Goal: Navigation & Orientation: Find specific page/section

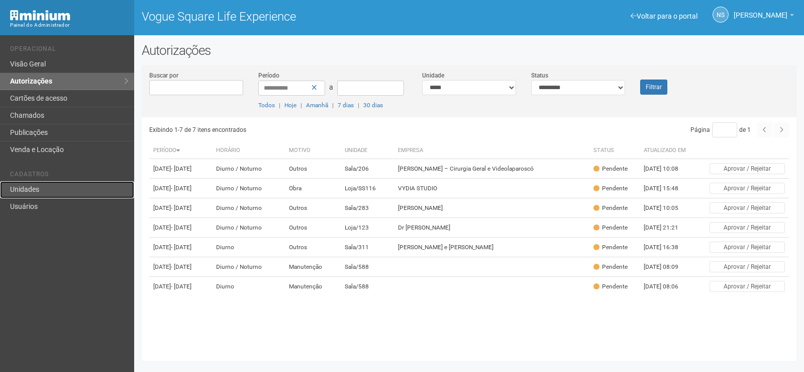
click at [65, 183] on link "Unidades" at bounding box center [67, 189] width 134 height 17
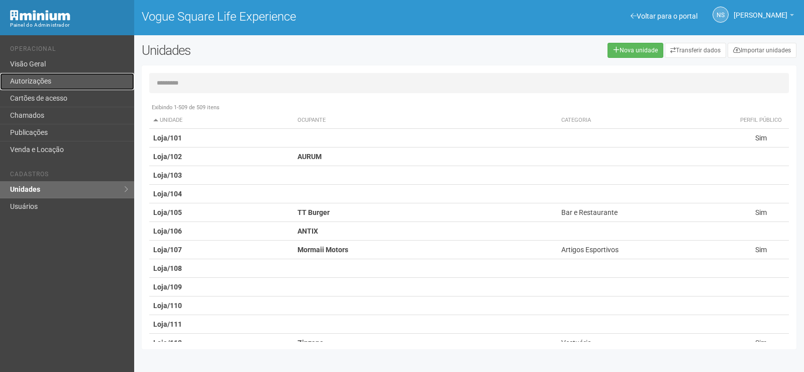
click at [47, 83] on link "Autorizações" at bounding box center [67, 81] width 134 height 17
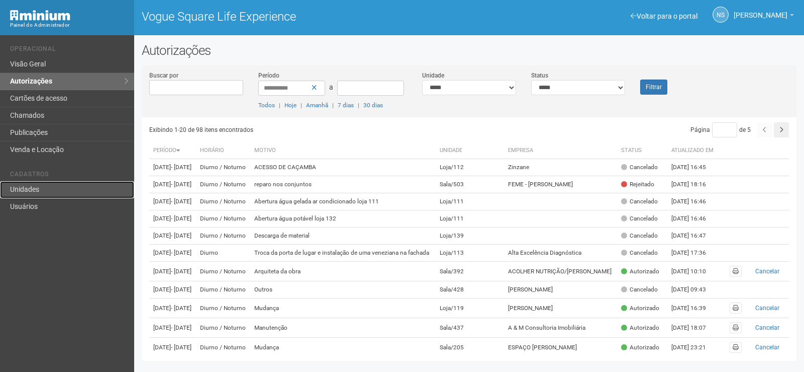
click at [55, 187] on link "Unidades" at bounding box center [67, 189] width 134 height 17
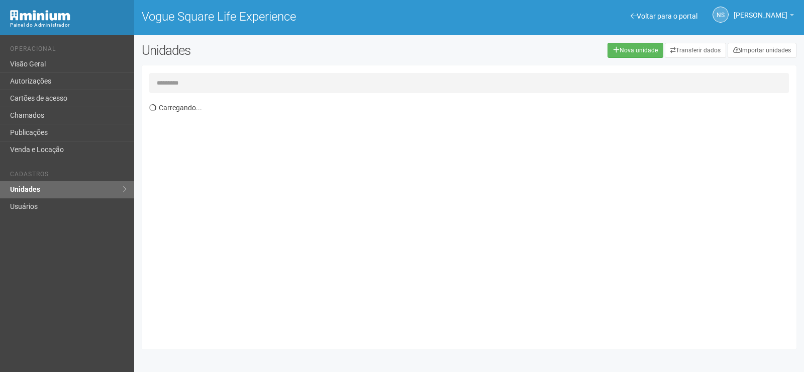
click at [185, 82] on input "text" at bounding box center [469, 83] width 640 height 20
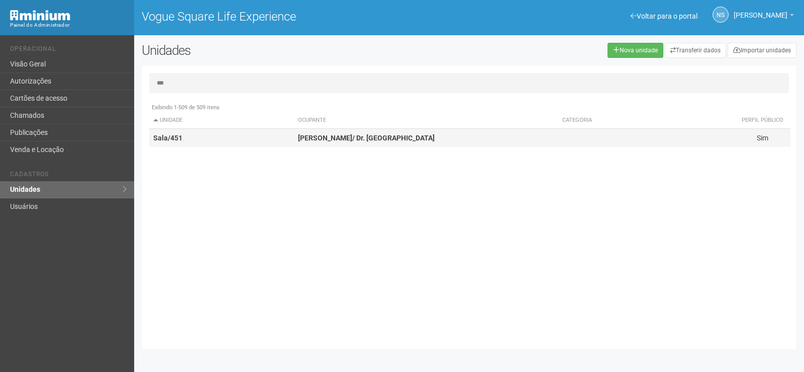
type input "***"
click at [229, 141] on td "Sala/451" at bounding box center [221, 138] width 145 height 19
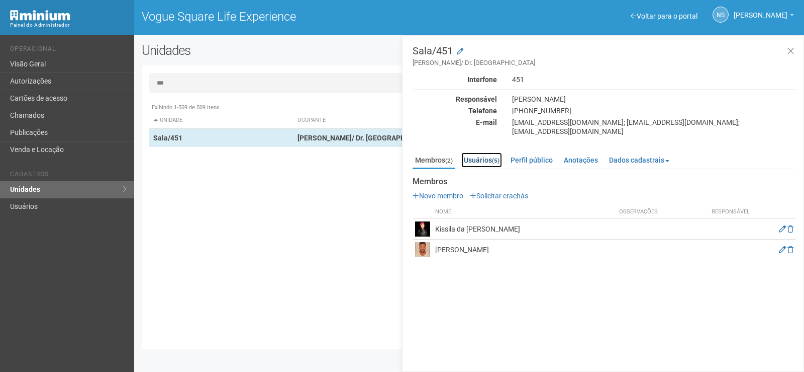
click at [491, 152] on link "Usuários (5)" at bounding box center [482, 159] width 41 height 15
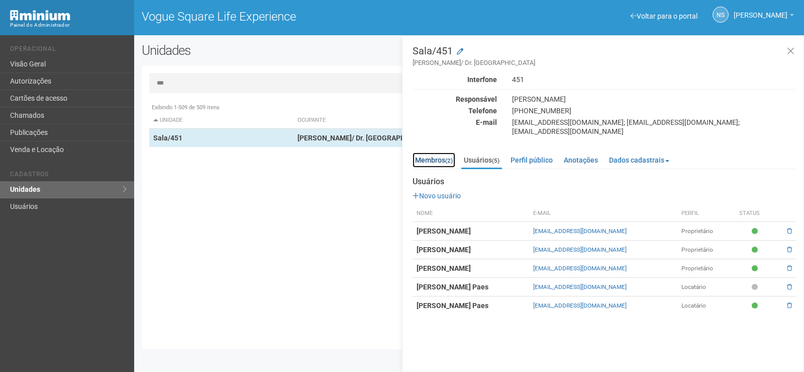
click at [433, 152] on link "Membros (2)" at bounding box center [434, 159] width 43 height 15
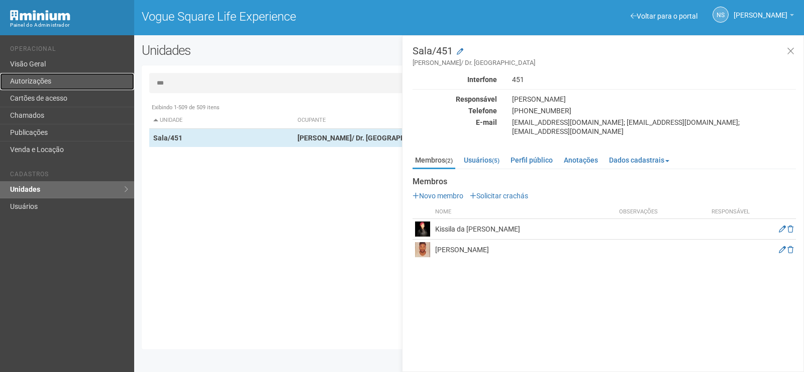
click at [62, 77] on link "Autorizações" at bounding box center [67, 81] width 134 height 17
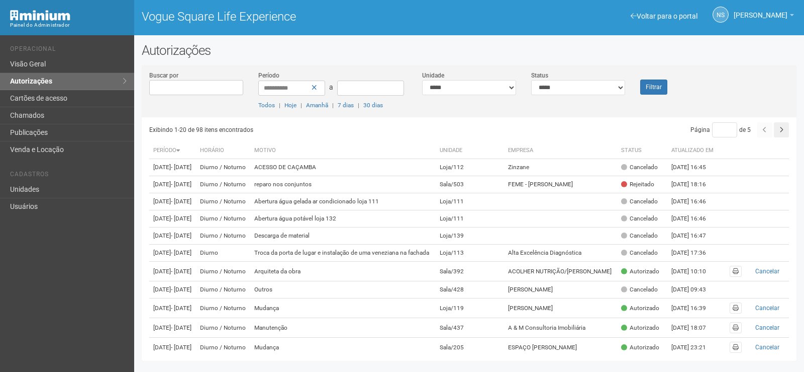
click at [167, 84] on input "Buscar por" at bounding box center [196, 87] width 94 height 15
type input "*"
type input "***"
click at [640, 79] on button "Filtrar" at bounding box center [653, 86] width 27 height 15
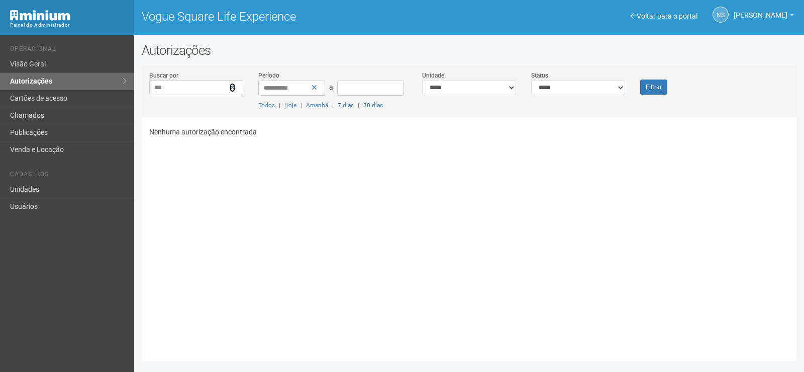
click at [232, 87] on icon at bounding box center [233, 87] width 6 height 7
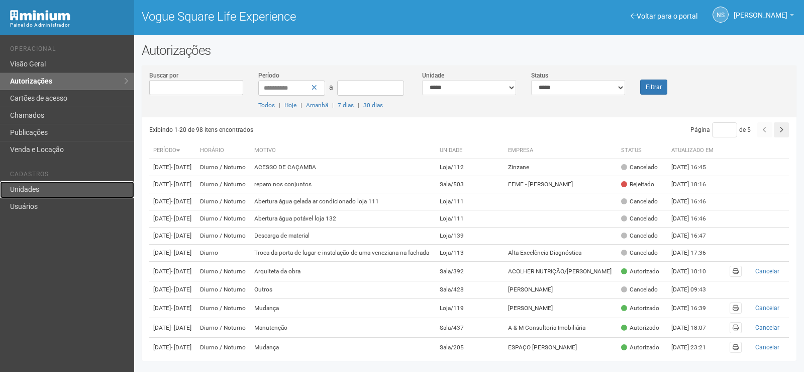
click at [78, 189] on link "Unidades" at bounding box center [67, 189] width 134 height 17
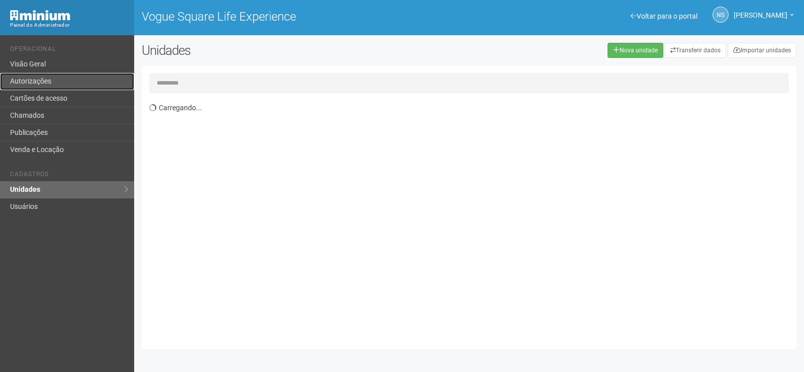
click at [79, 82] on link "Autorizações" at bounding box center [67, 81] width 134 height 17
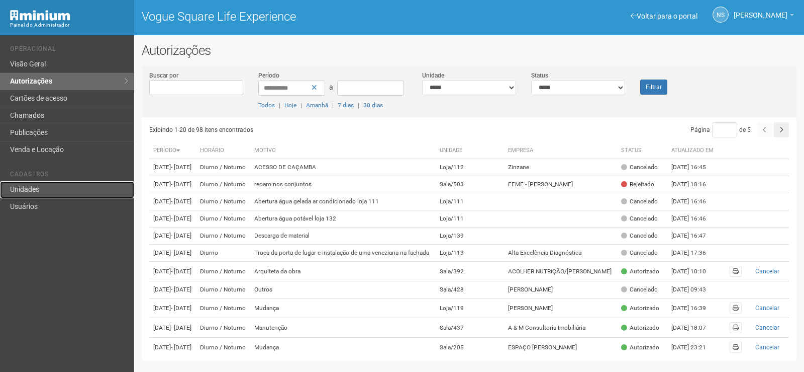
click at [64, 186] on link "Unidades" at bounding box center [67, 189] width 134 height 17
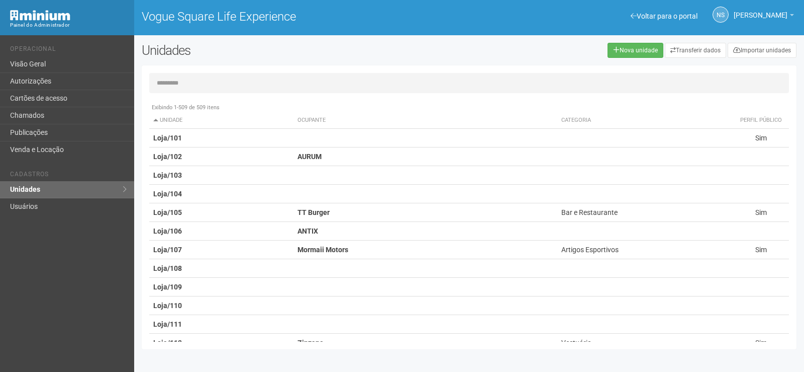
click at [186, 78] on input "text" at bounding box center [469, 83] width 640 height 20
click at [186, 80] on input "text" at bounding box center [469, 83] width 640 height 20
click at [74, 79] on link "Autorizações" at bounding box center [67, 81] width 134 height 17
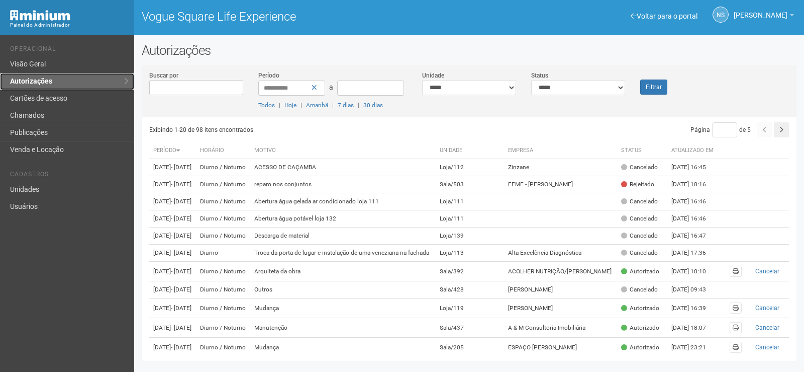
click at [73, 79] on link "Autorizações" at bounding box center [67, 81] width 134 height 17
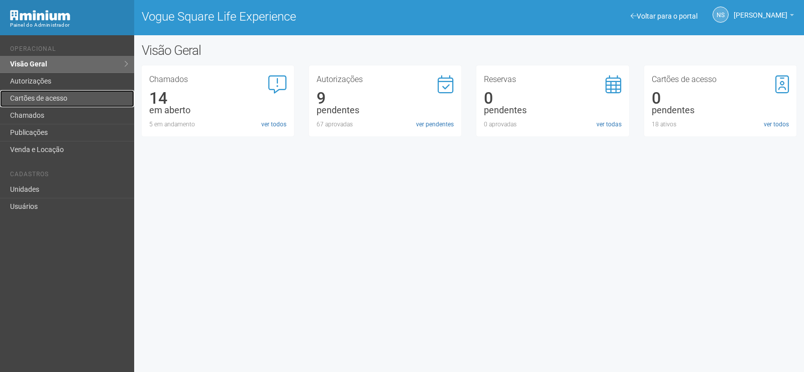
click at [100, 95] on link "Cartões de acesso" at bounding box center [67, 98] width 134 height 17
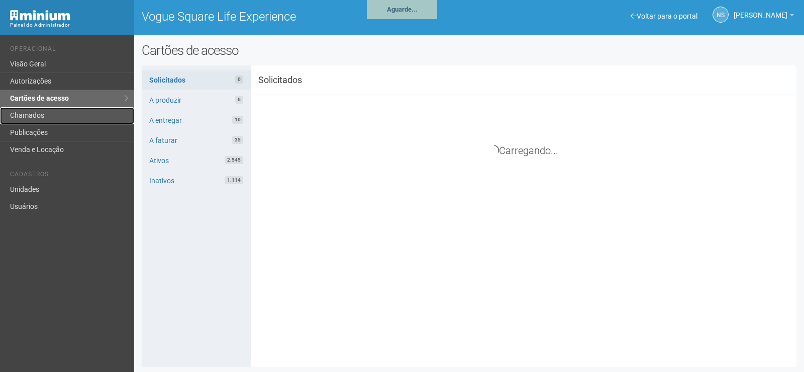
click at [96, 111] on link "Chamados" at bounding box center [67, 115] width 134 height 17
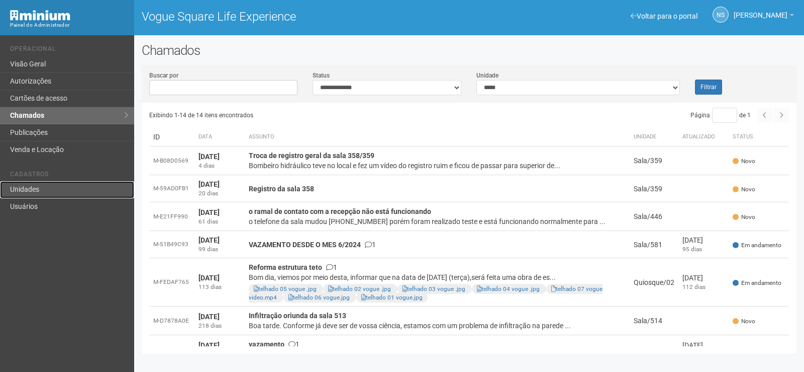
click at [79, 193] on link "Unidades" at bounding box center [67, 189] width 134 height 17
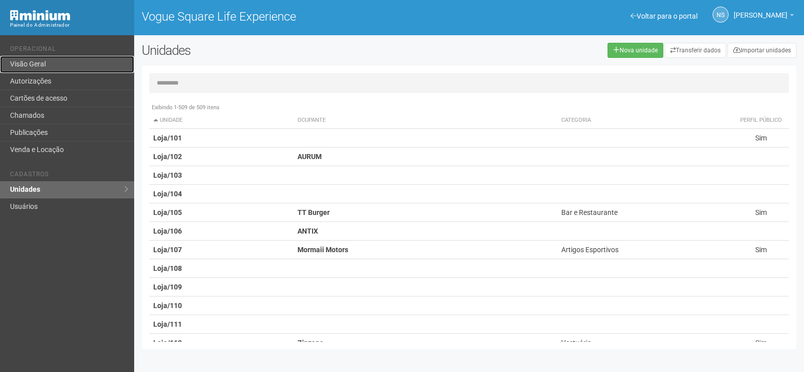
click at [62, 69] on link "Visão Geral" at bounding box center [67, 64] width 134 height 17
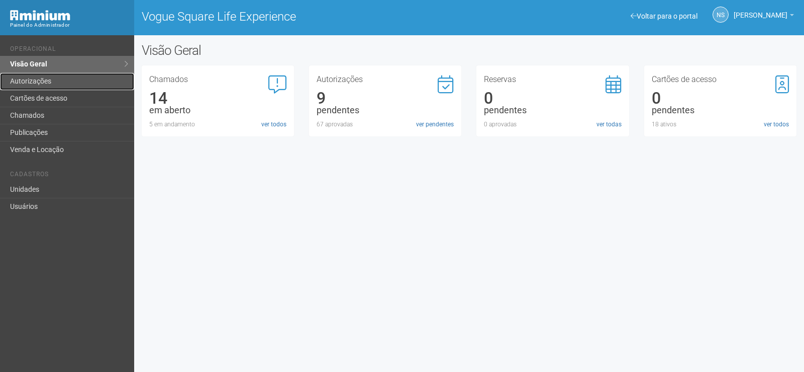
click at [65, 80] on link "Autorizações" at bounding box center [67, 81] width 134 height 17
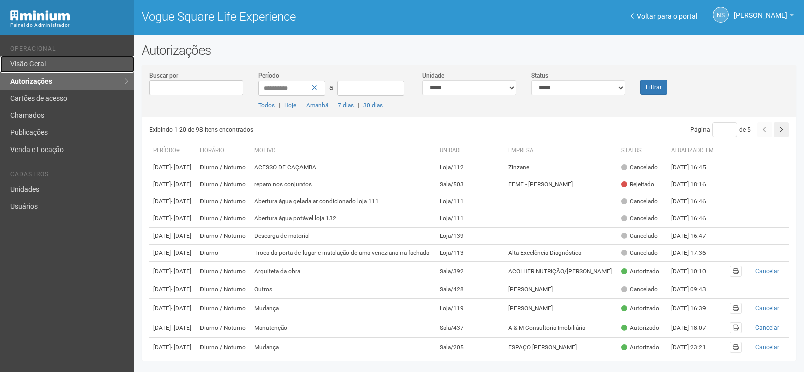
click at [66, 67] on link "Visão Geral" at bounding box center [67, 64] width 134 height 17
